Goal: Task Accomplishment & Management: Manage account settings

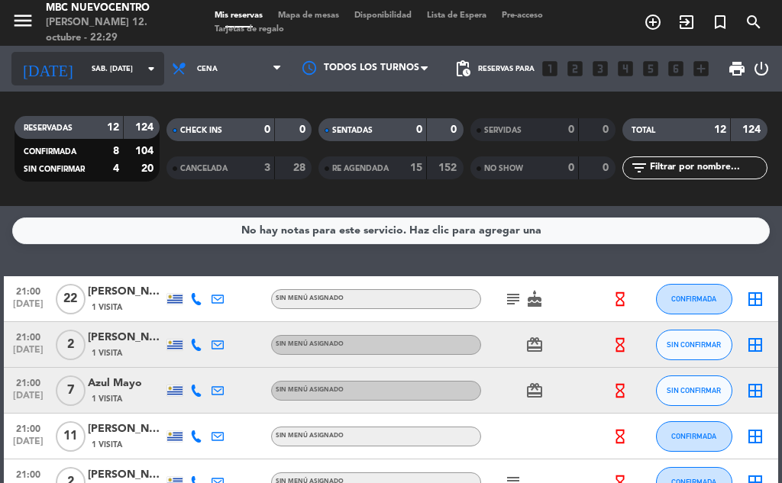
click at [121, 74] on input "sáb. [DATE]" at bounding box center [134, 69] width 100 height 24
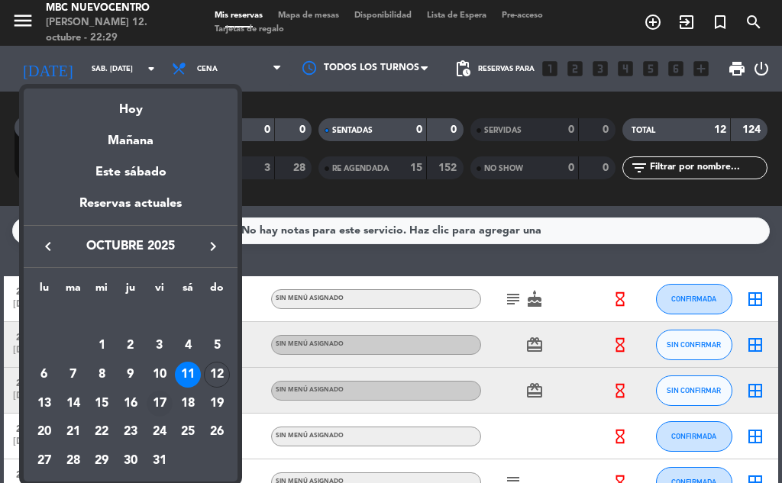
click at [166, 399] on div "17" at bounding box center [160, 404] width 26 height 26
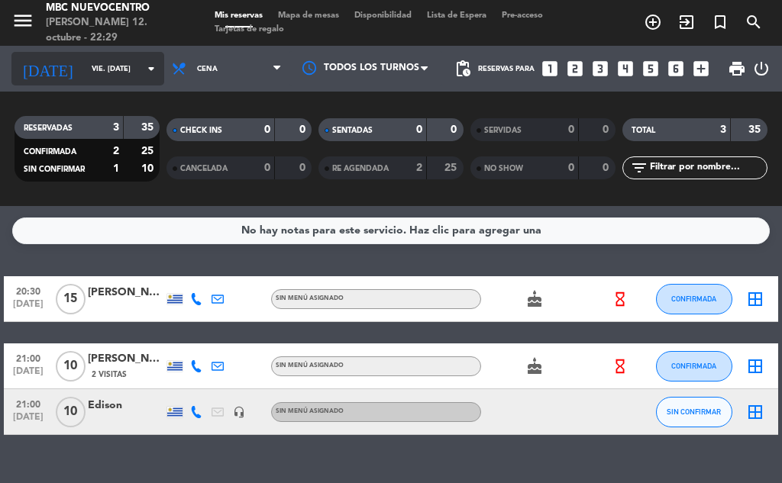
click at [108, 58] on input "vie. [DATE]" at bounding box center [134, 69] width 100 height 24
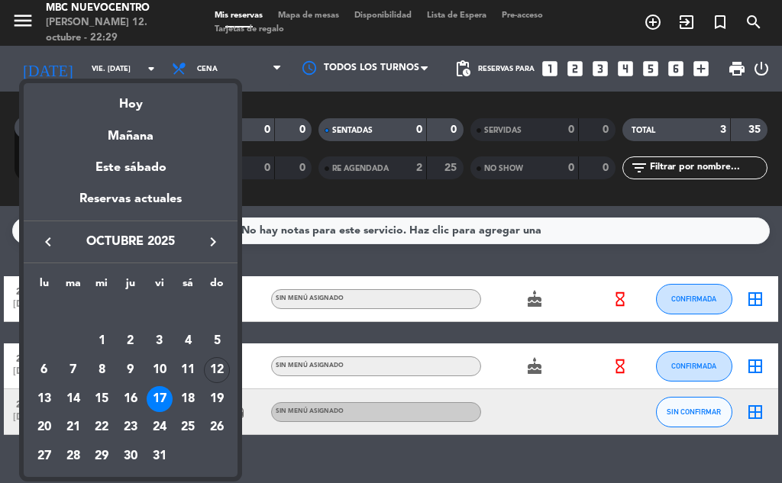
drag, startPoint x: 134, startPoint y: 392, endPoint x: 134, endPoint y: 400, distance: 8.4
click at [134, 393] on div "16" at bounding box center [131, 399] width 26 height 26
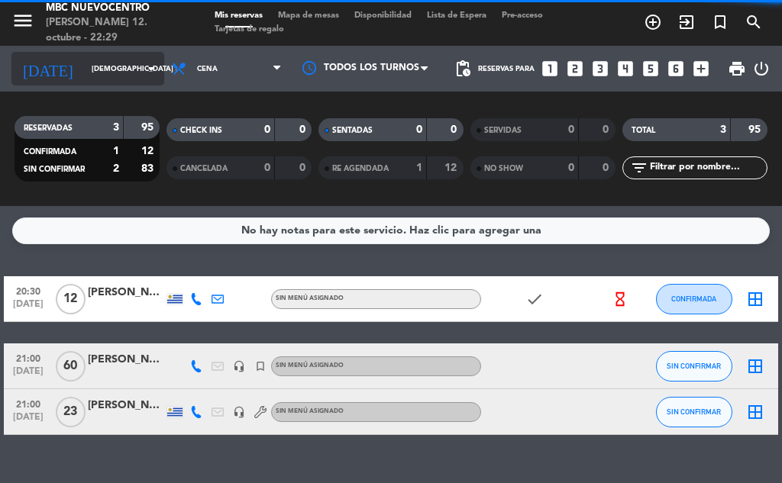
click at [125, 67] on input "[DEMOGRAPHIC_DATA] [DATE]" at bounding box center [134, 69] width 100 height 24
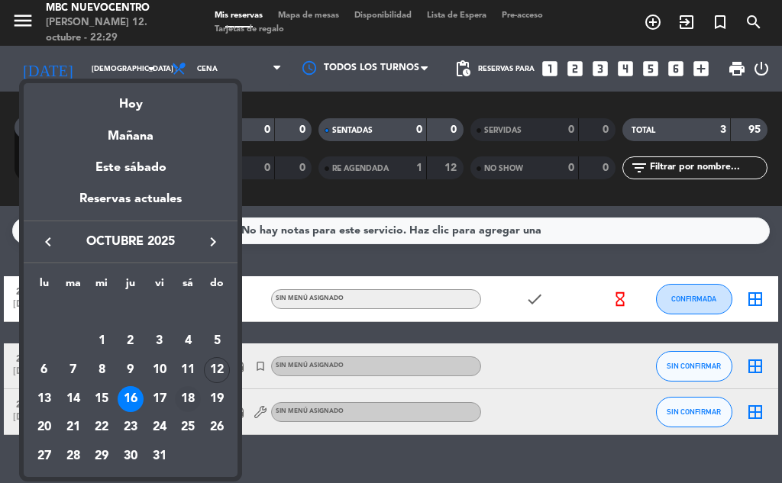
click at [185, 402] on div "18" at bounding box center [188, 399] width 26 height 26
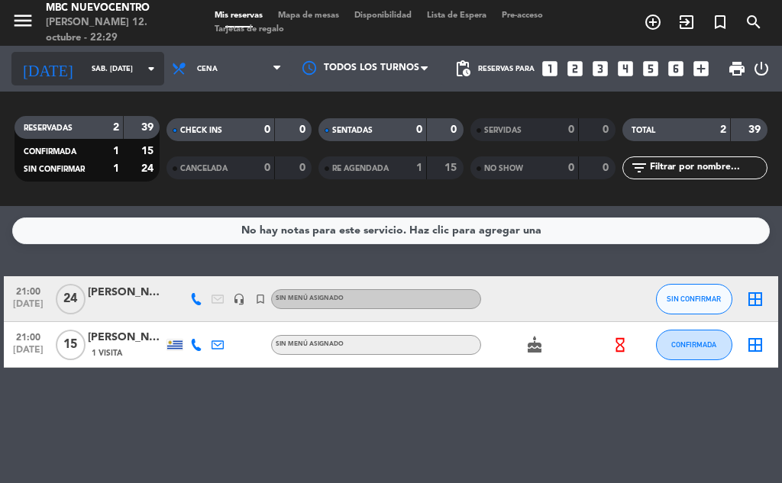
click at [84, 57] on input "sáb. [DATE]" at bounding box center [134, 69] width 100 height 24
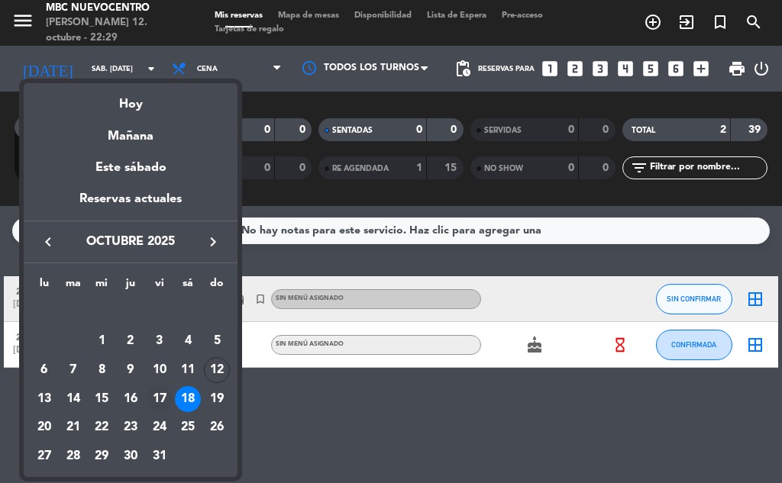
click at [160, 392] on div "17" at bounding box center [160, 399] width 26 height 26
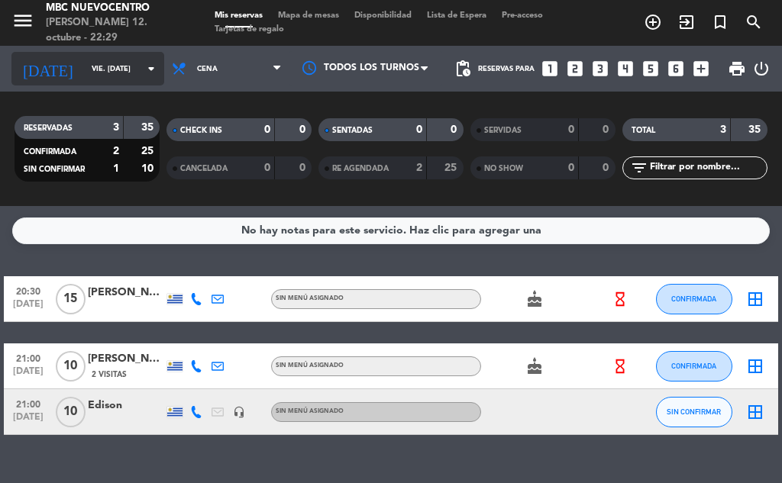
click at [111, 54] on div "[DATE] vie. [DATE] arrow_drop_down" at bounding box center [87, 69] width 153 height 34
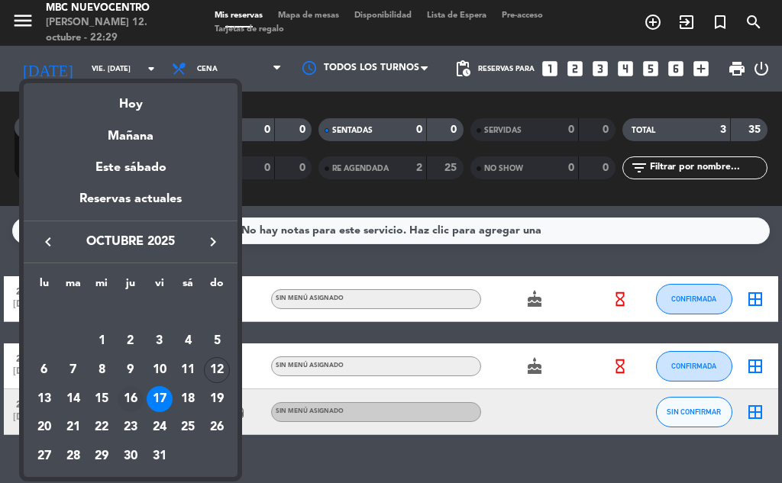
click at [131, 399] on div "16" at bounding box center [131, 399] width 26 height 26
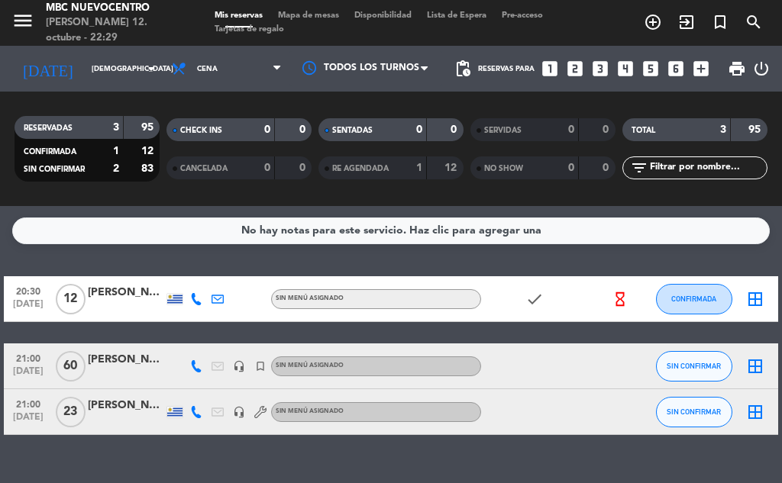
click at [202, 297] on icon at bounding box center [196, 299] width 12 height 12
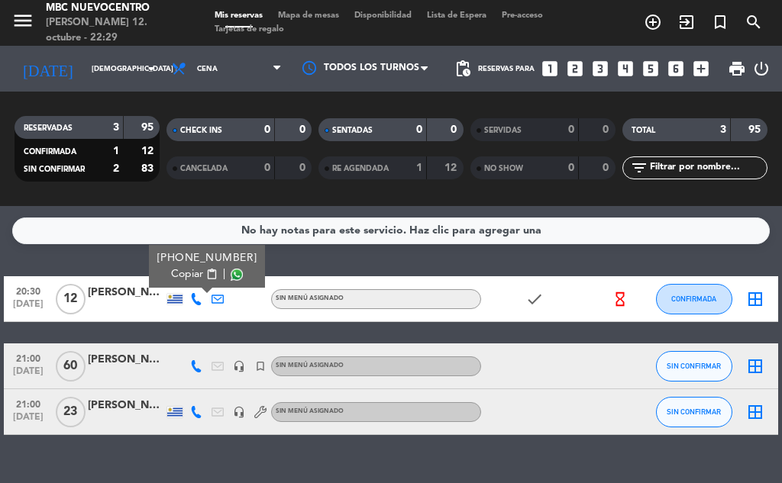
click at [193, 273] on button "Copiar content_paste" at bounding box center [194, 274] width 47 height 16
click at [186, 368] on div at bounding box center [196, 366] width 21 height 45
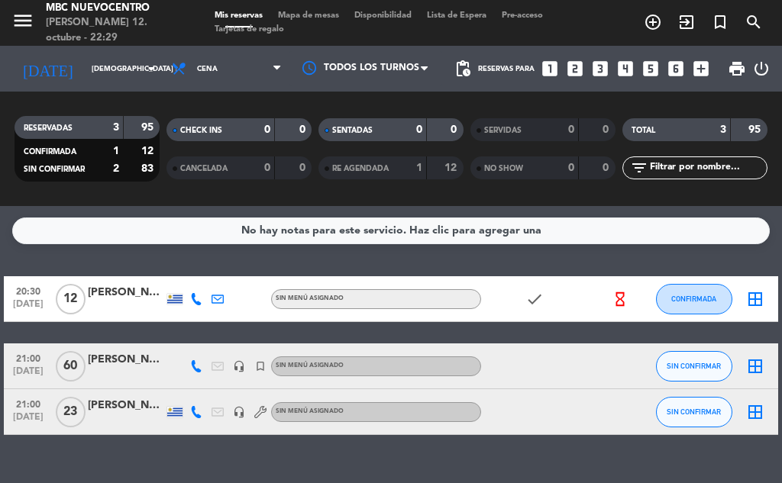
click at [204, 368] on div at bounding box center [196, 366] width 21 height 45
click at [201, 369] on icon at bounding box center [196, 366] width 12 height 12
click at [176, 334] on span "Copiar" at bounding box center [177, 342] width 32 height 16
click at [199, 412] on icon at bounding box center [196, 412] width 12 height 12
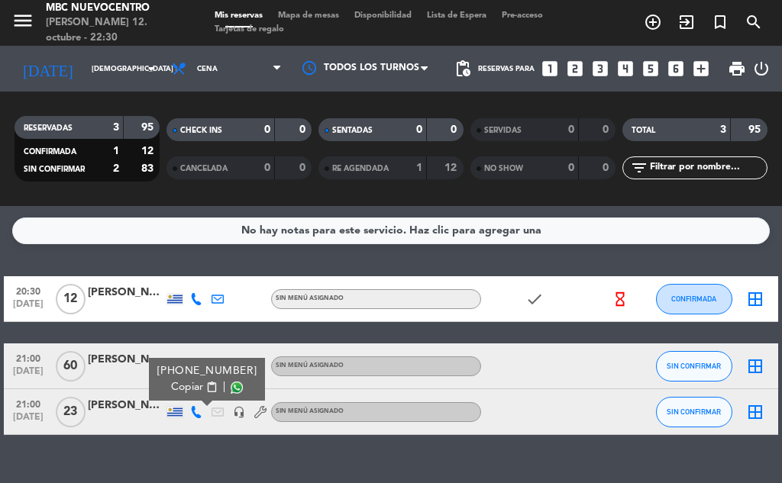
click at [183, 376] on div "[PHONE_NUMBER]" at bounding box center [207, 371] width 100 height 16
click at [183, 385] on span "Copiar" at bounding box center [187, 387] width 32 height 16
click at [195, 304] on icon at bounding box center [196, 299] width 12 height 12
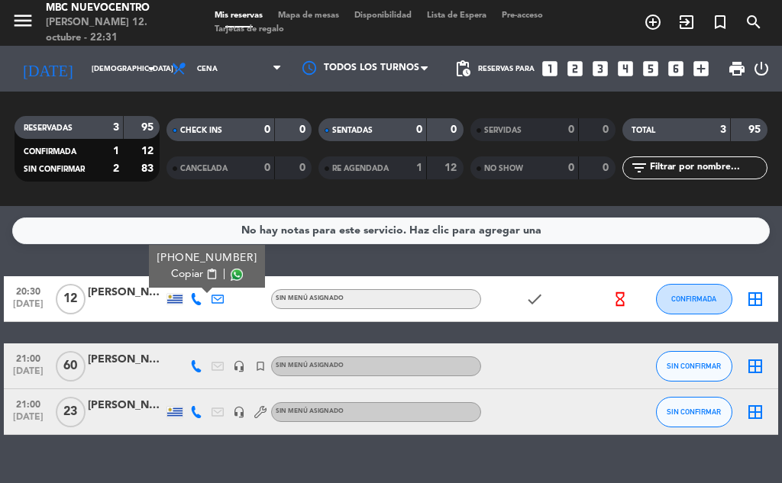
click at [206, 272] on span "content_paste" at bounding box center [211, 274] width 11 height 11
click at [188, 368] on div at bounding box center [196, 366] width 21 height 45
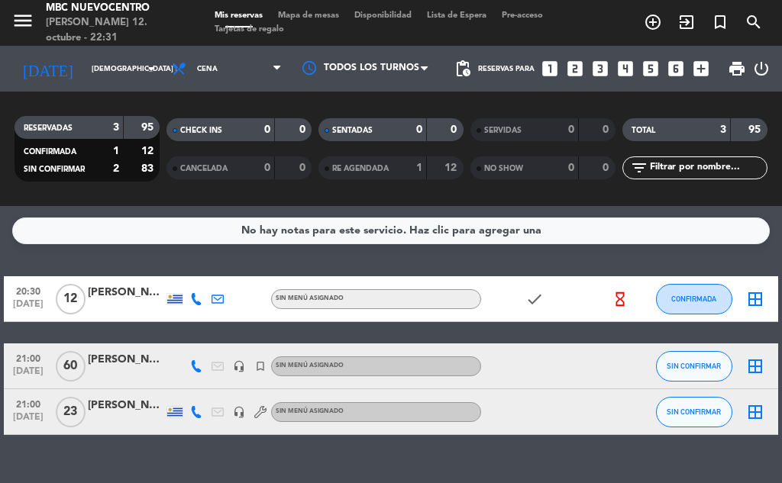
click at [195, 368] on icon at bounding box center [196, 366] width 12 height 12
click at [191, 347] on span "Copiar" at bounding box center [177, 342] width 32 height 16
click at [196, 413] on icon at bounding box center [196, 412] width 12 height 12
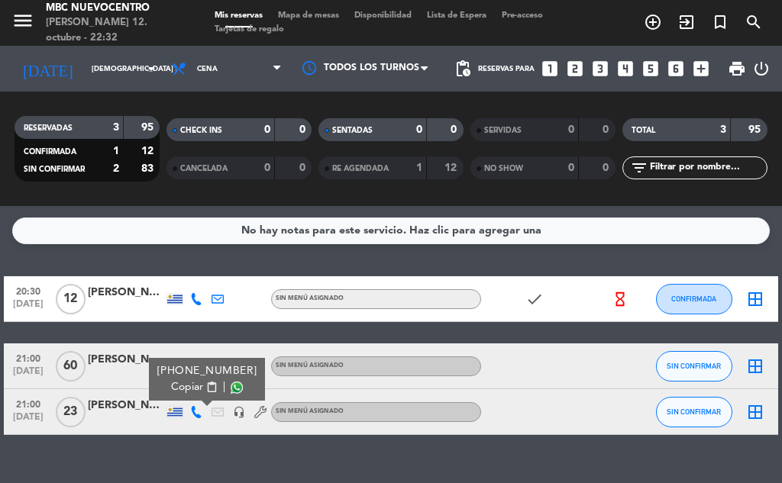
click at [192, 390] on button "Copiar content_paste" at bounding box center [194, 387] width 47 height 16
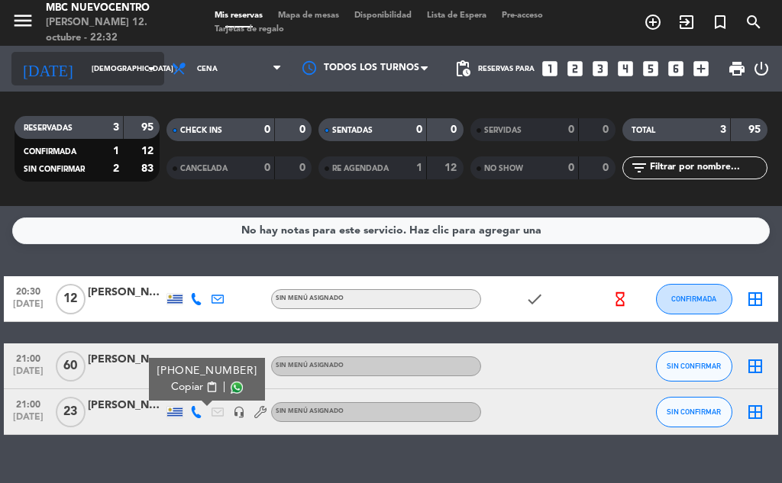
click at [89, 63] on input "[DEMOGRAPHIC_DATA] [DATE]" at bounding box center [134, 69] width 100 height 24
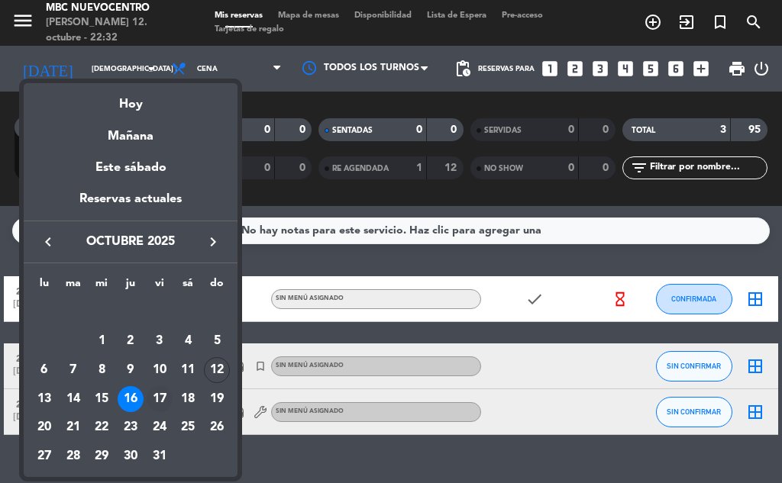
click at [163, 400] on div "17" at bounding box center [160, 399] width 26 height 26
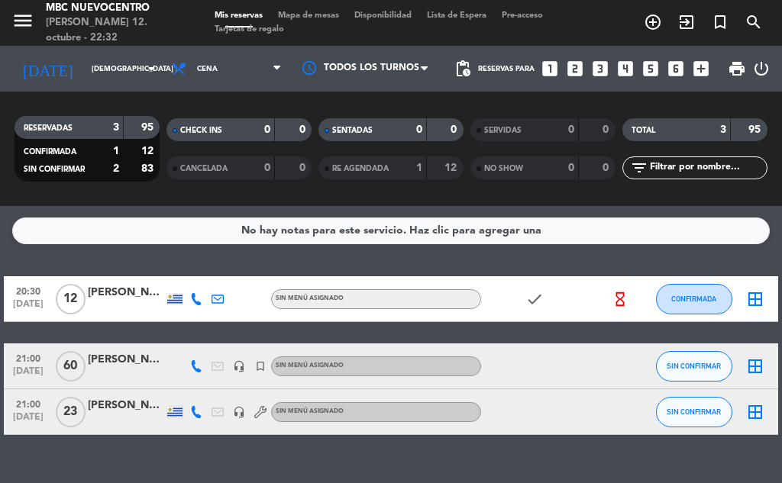
type input "vie. [DATE]"
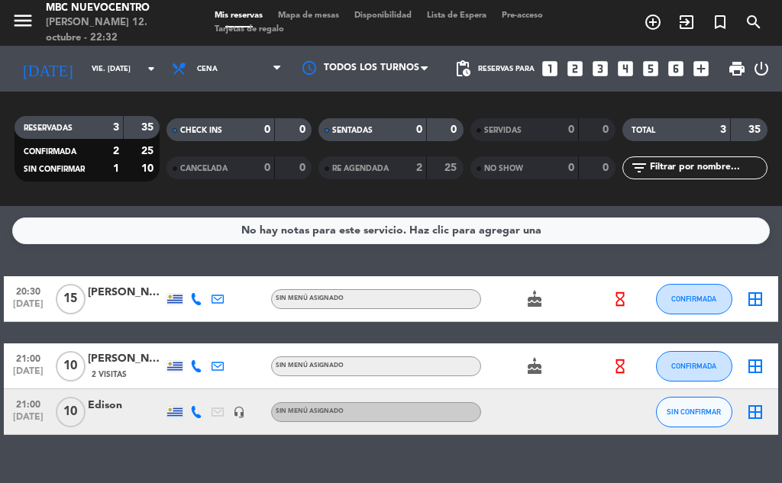
click at [200, 303] on icon at bounding box center [196, 299] width 12 height 12
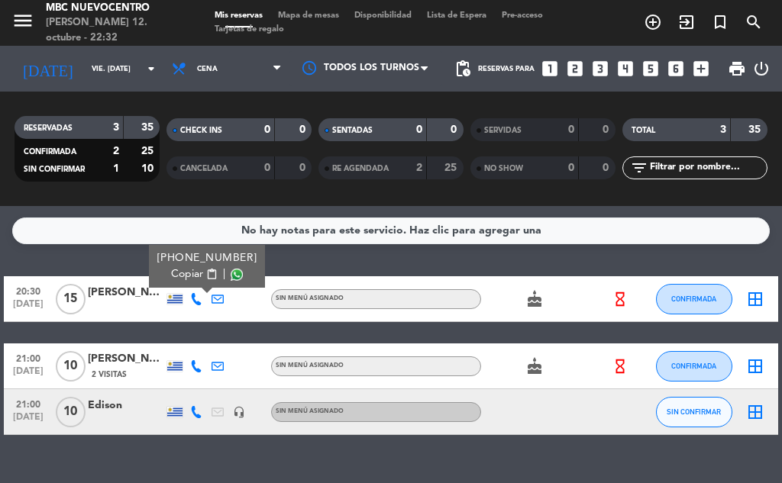
click at [192, 275] on span "Copiar" at bounding box center [187, 274] width 32 height 16
click at [206, 278] on span "content_paste" at bounding box center [211, 274] width 11 height 11
click at [195, 361] on icon at bounding box center [196, 366] width 12 height 12
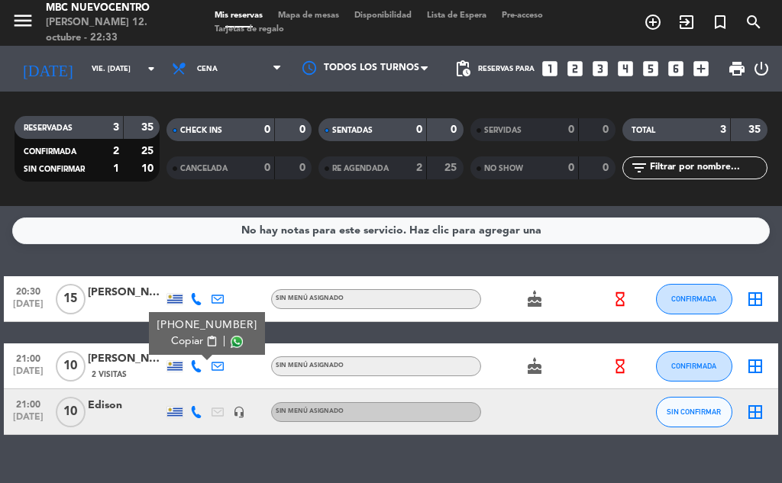
click at [190, 338] on span "Copiar" at bounding box center [187, 342] width 32 height 16
